Goal: Find specific page/section: Find specific page/section

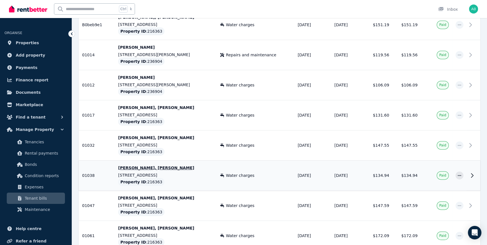
scroll to position [281, 0]
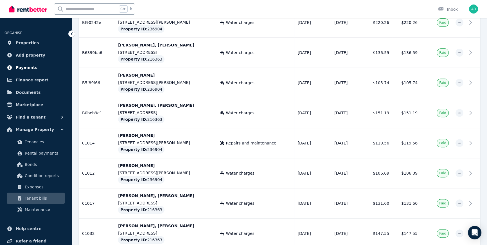
click at [28, 67] on span "Payments" at bounding box center [27, 67] width 22 height 7
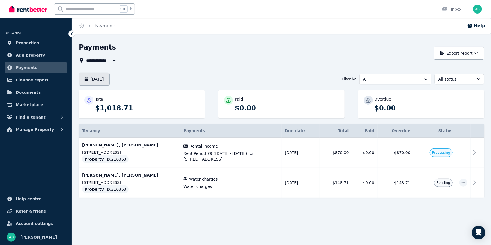
click at [110, 76] on button "August 2025" at bounding box center [94, 79] width 31 height 13
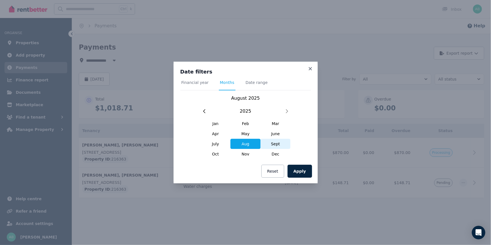
click at [273, 141] on span "Sept" at bounding box center [276, 144] width 30 height 10
click at [253, 84] on span "Date range" at bounding box center [257, 83] width 22 height 6
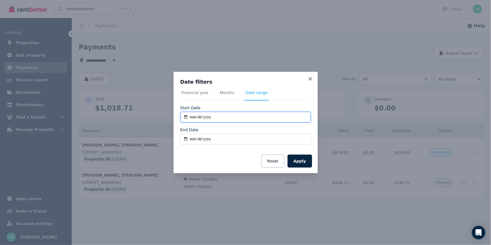
click at [225, 116] on input "**********" at bounding box center [245, 117] width 131 height 11
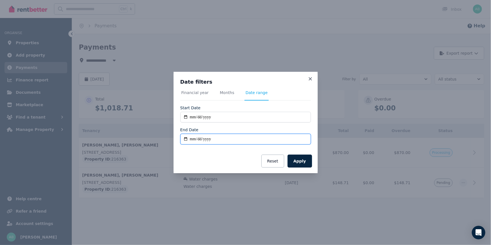
click at [226, 140] on input "End Date" at bounding box center [245, 139] width 131 height 11
click at [200, 95] on span "Financial year" at bounding box center [194, 93] width 27 height 6
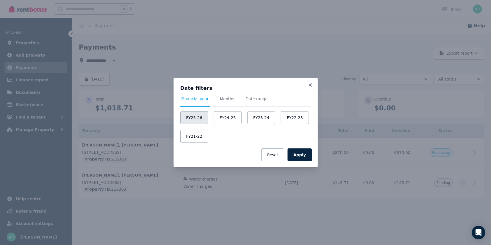
click at [199, 115] on button "FY25-26" at bounding box center [194, 117] width 28 height 13
click at [299, 152] on button "Apply" at bounding box center [300, 154] width 24 height 13
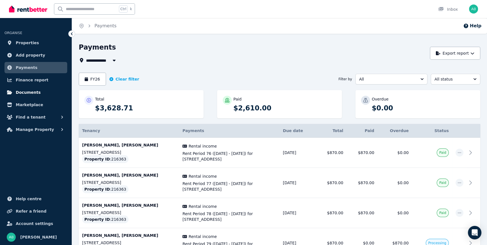
click at [30, 93] on span "Documents" at bounding box center [28, 92] width 25 height 7
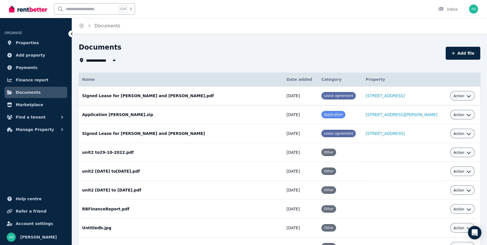
click at [467, 95] on icon "button" at bounding box center [469, 96] width 5 height 5
click at [429, 93] on td "1/22 Cardigan Avenue, Felixstow" at bounding box center [404, 95] width 84 height 19
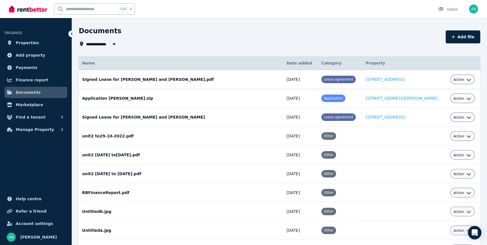
scroll to position [25, 0]
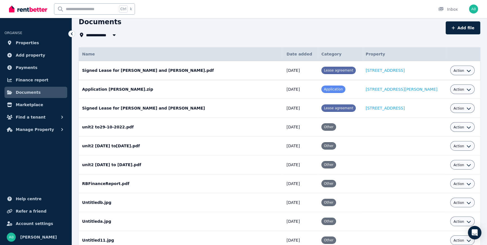
click at [325, 70] on span "Lease agreement" at bounding box center [338, 70] width 29 height 4
click at [378, 70] on link "1/22 Cardigan Avenue, Felixstow" at bounding box center [385, 70] width 39 height 5
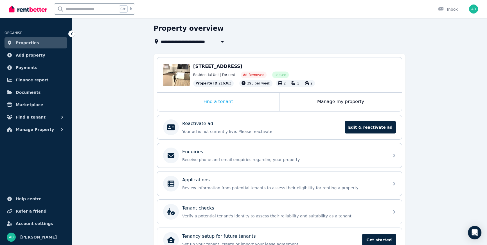
scroll to position [50, 0]
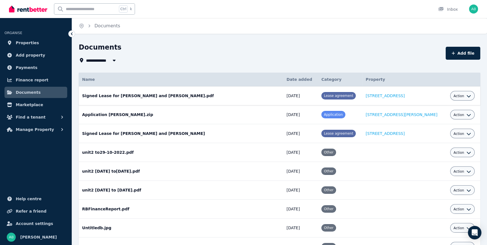
click at [455, 97] on span "Action" at bounding box center [459, 96] width 11 height 5
click at [429, 118] on link "View" at bounding box center [445, 119] width 54 height 10
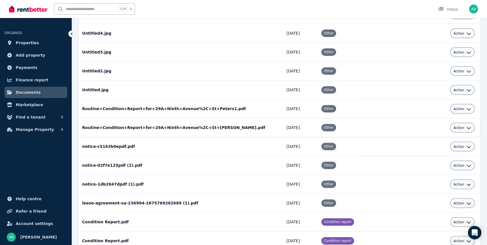
scroll to position [307, 0]
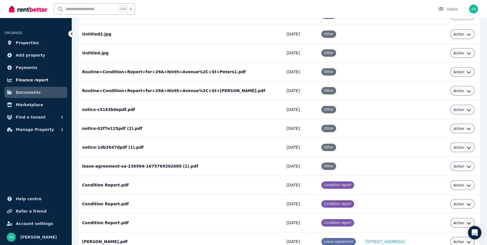
click at [32, 80] on span "Finance report" at bounding box center [32, 80] width 33 height 7
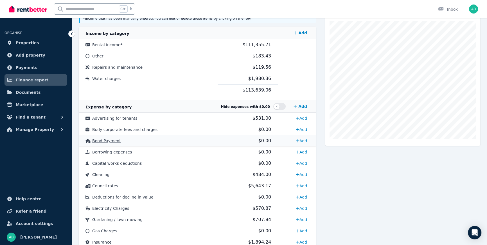
scroll to position [25, 0]
